Goal: Navigation & Orientation: Find specific page/section

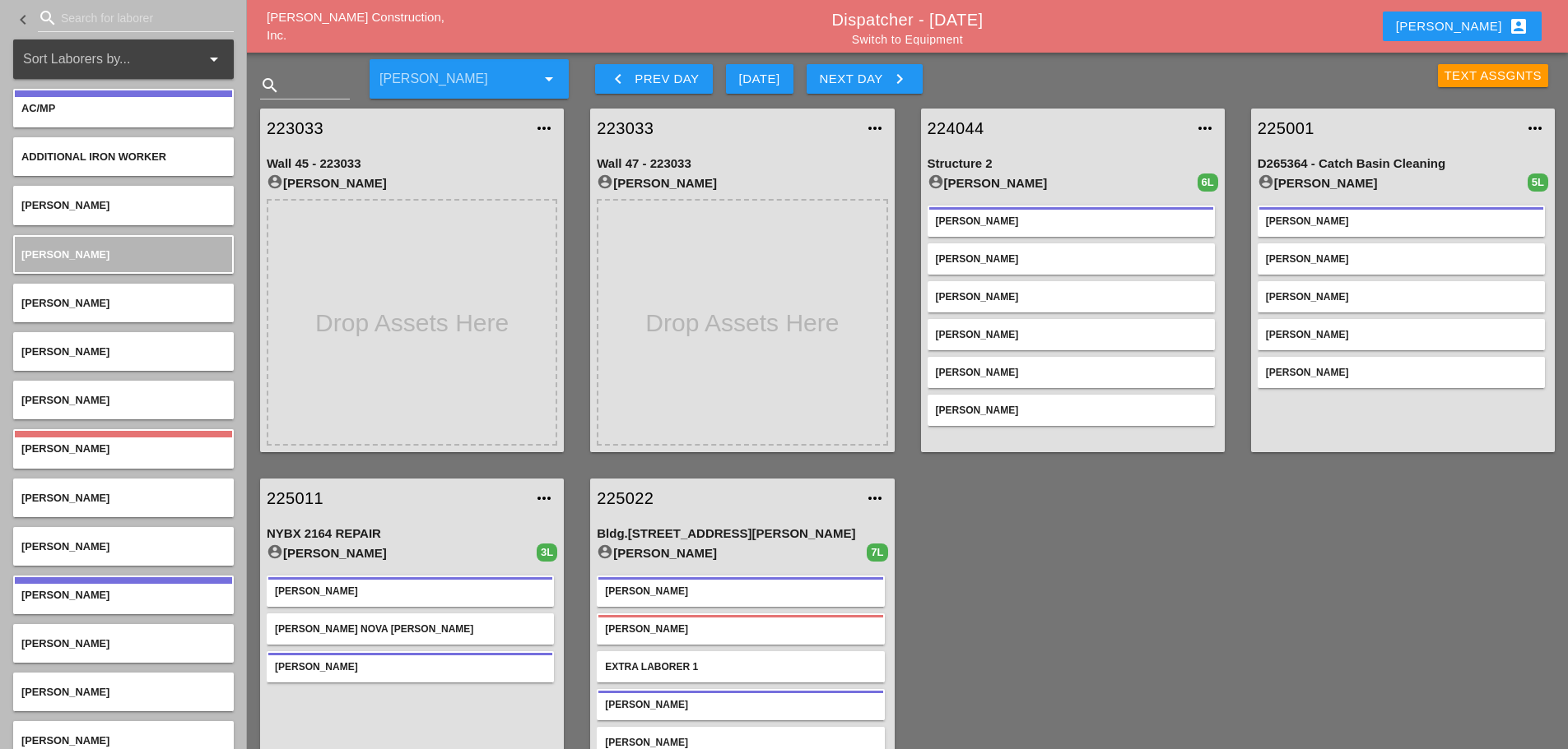
scroll to position [62, 0]
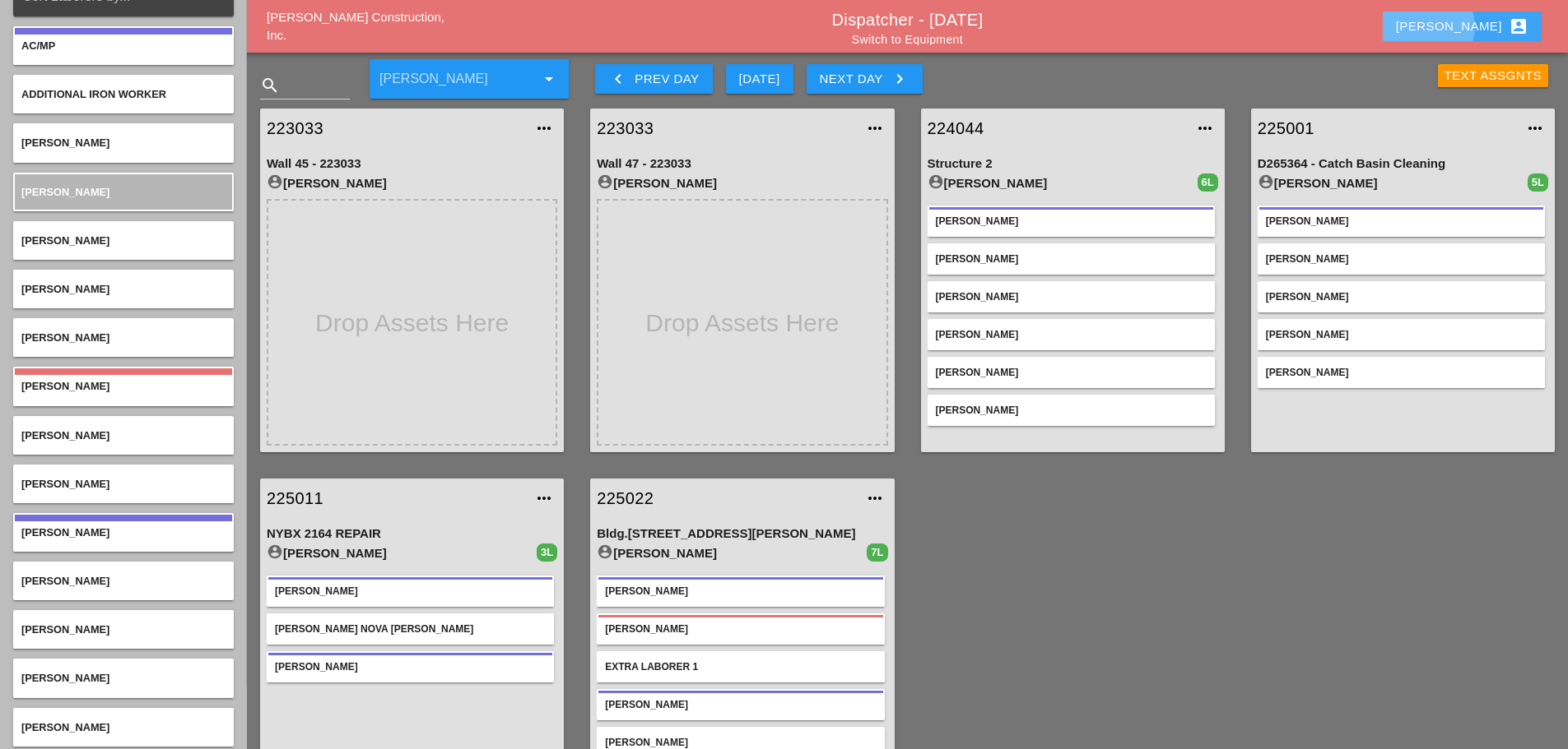
click at [1480, 23] on div "Enrico account_box" at bounding box center [1463, 26] width 133 height 20
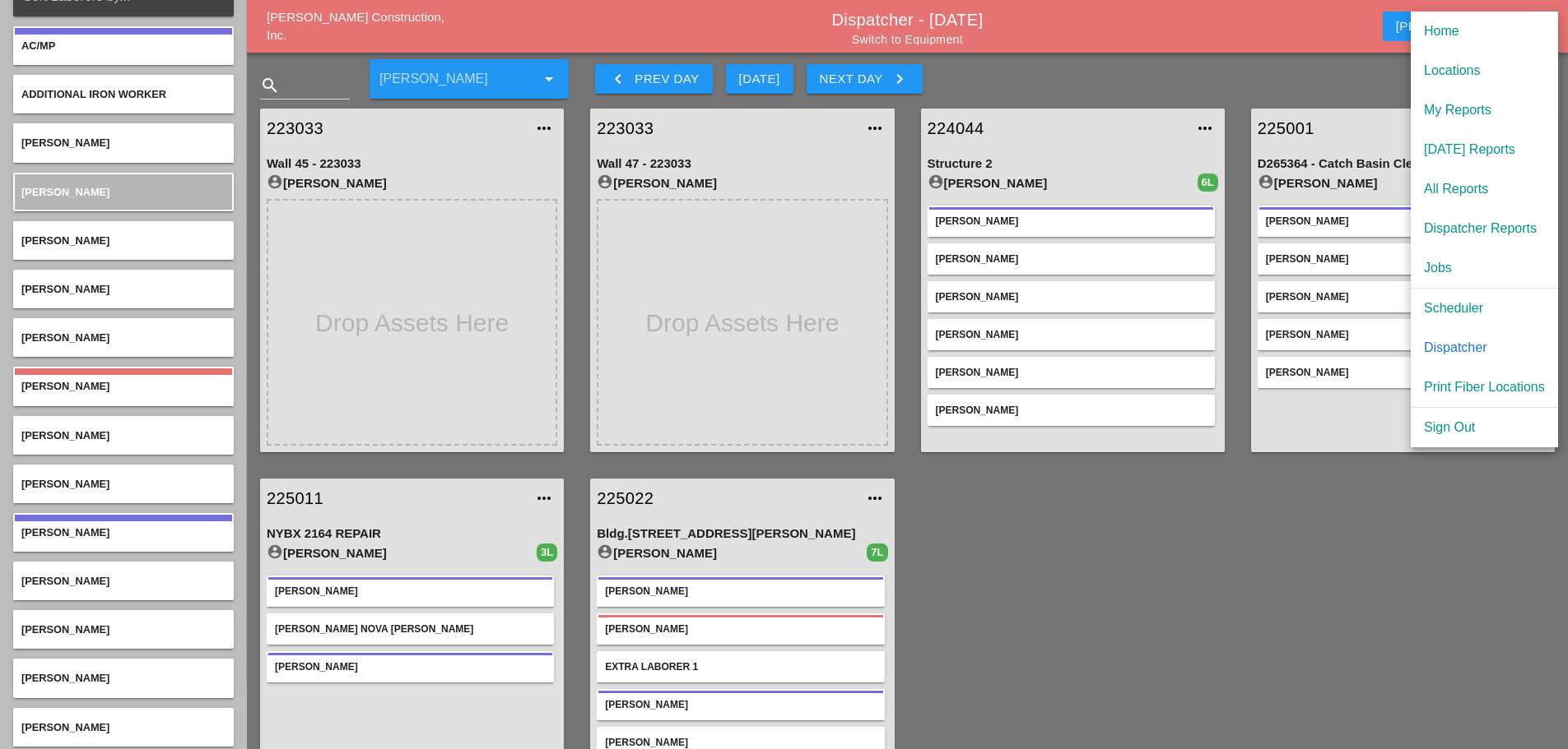
click at [1460, 142] on div "[DATE] Reports" at bounding box center [1484, 149] width 121 height 20
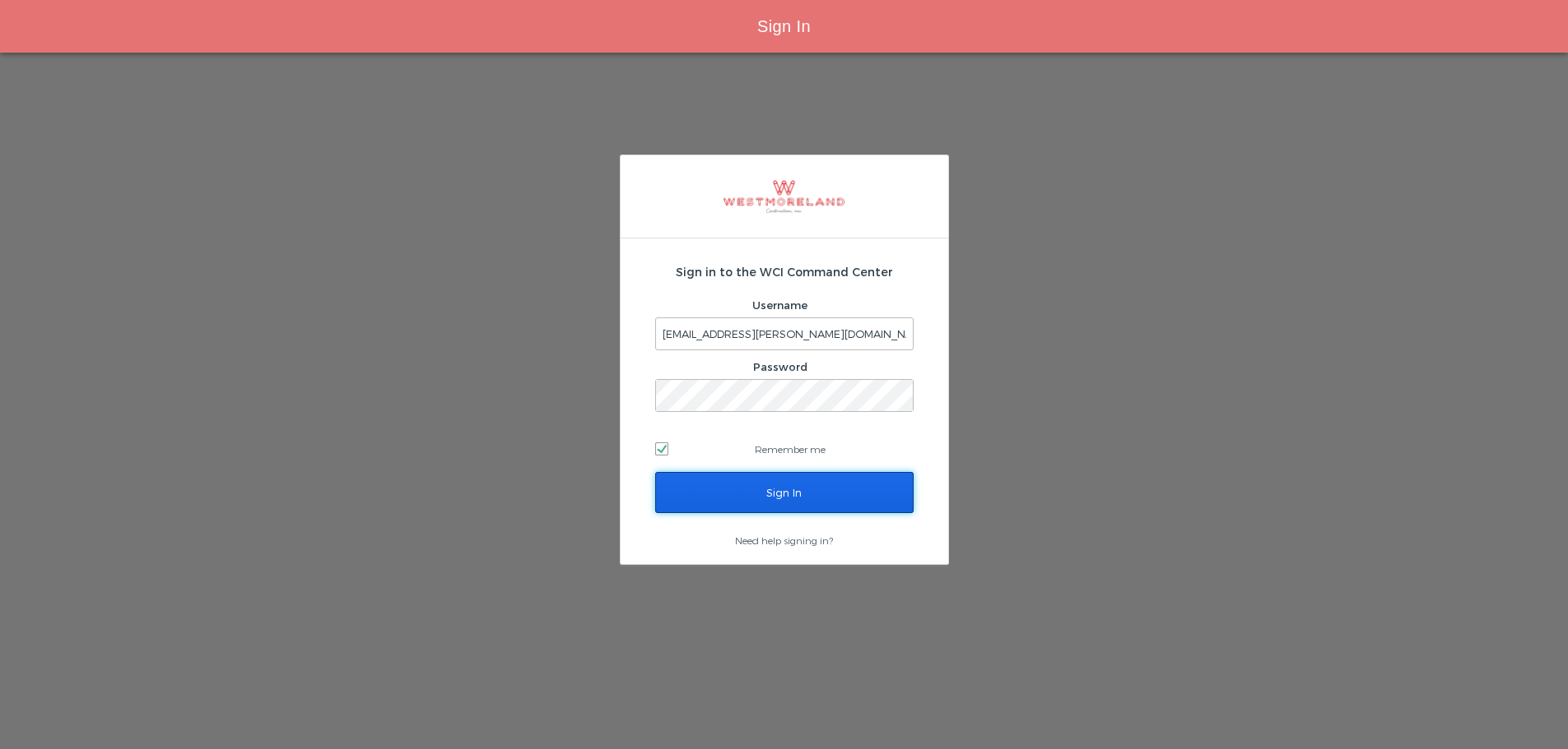
click at [827, 489] on input "Sign In" at bounding box center [784, 493] width 259 height 41
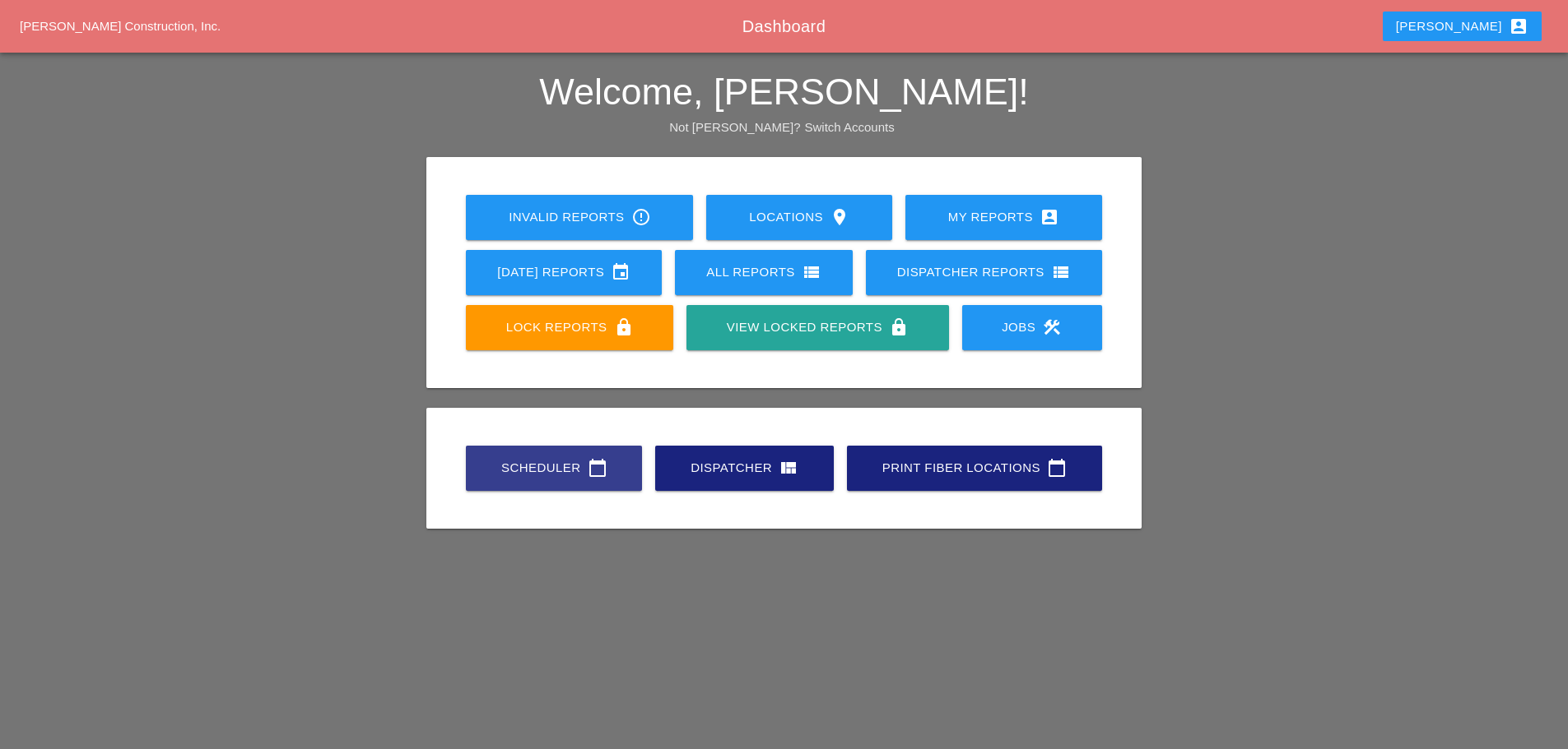
click at [513, 482] on link "Scheduler calendar_today" at bounding box center [553, 468] width 177 height 45
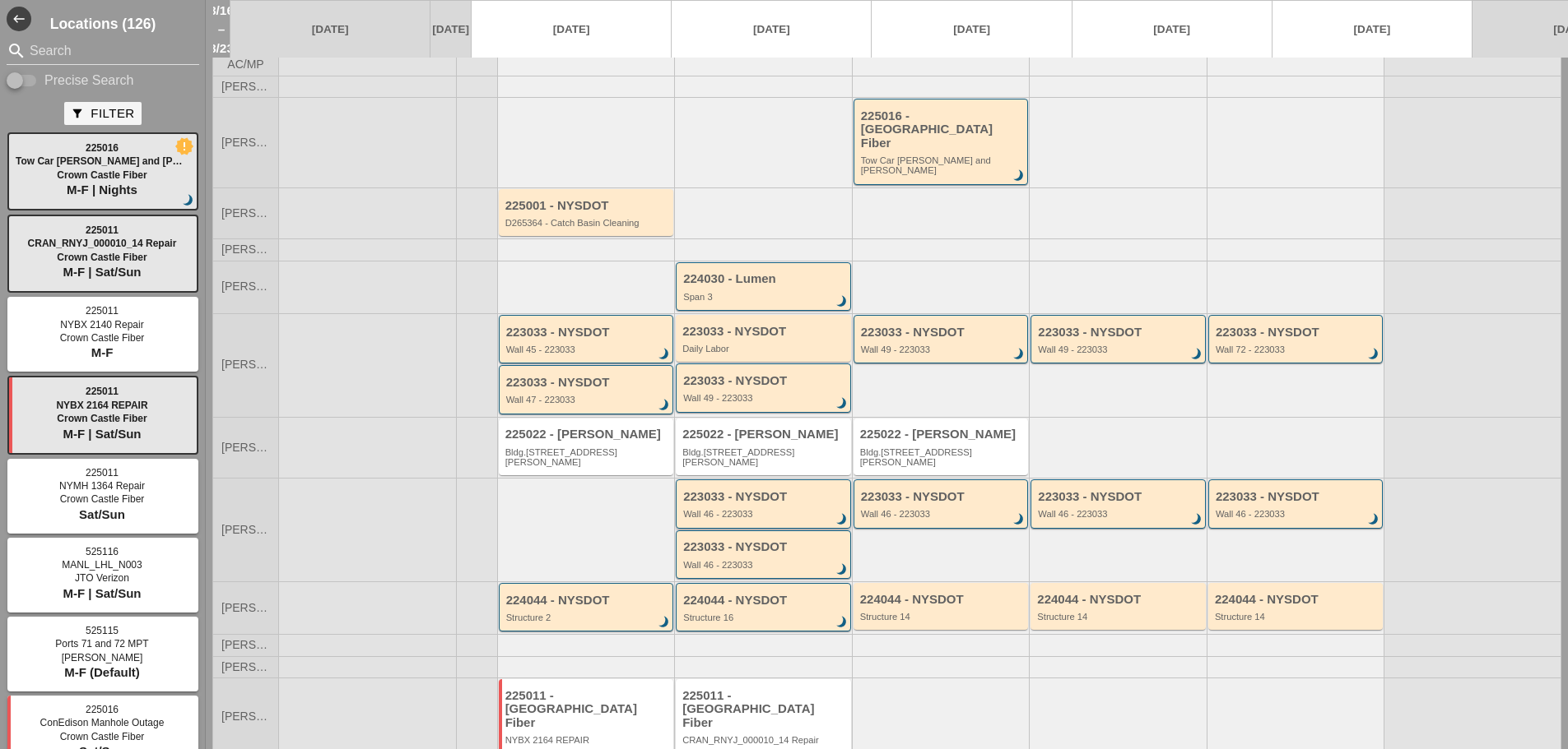
scroll to position [82, 0]
